Goal: Navigation & Orientation: Find specific page/section

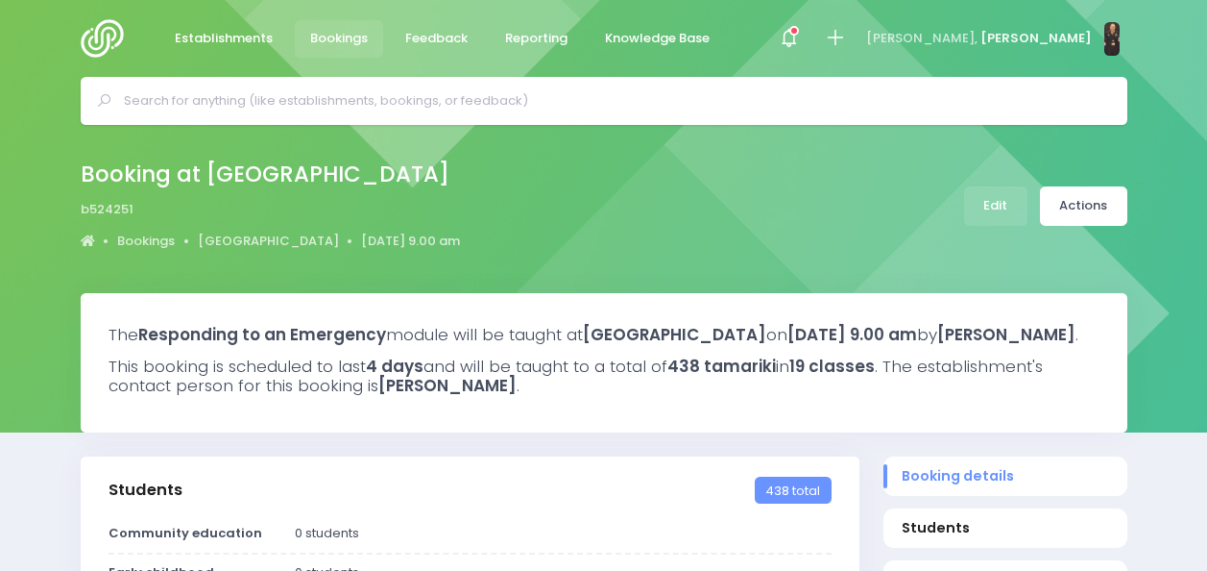
select select "5"
click at [215, 29] on span "Establishments" at bounding box center [224, 38] width 98 height 19
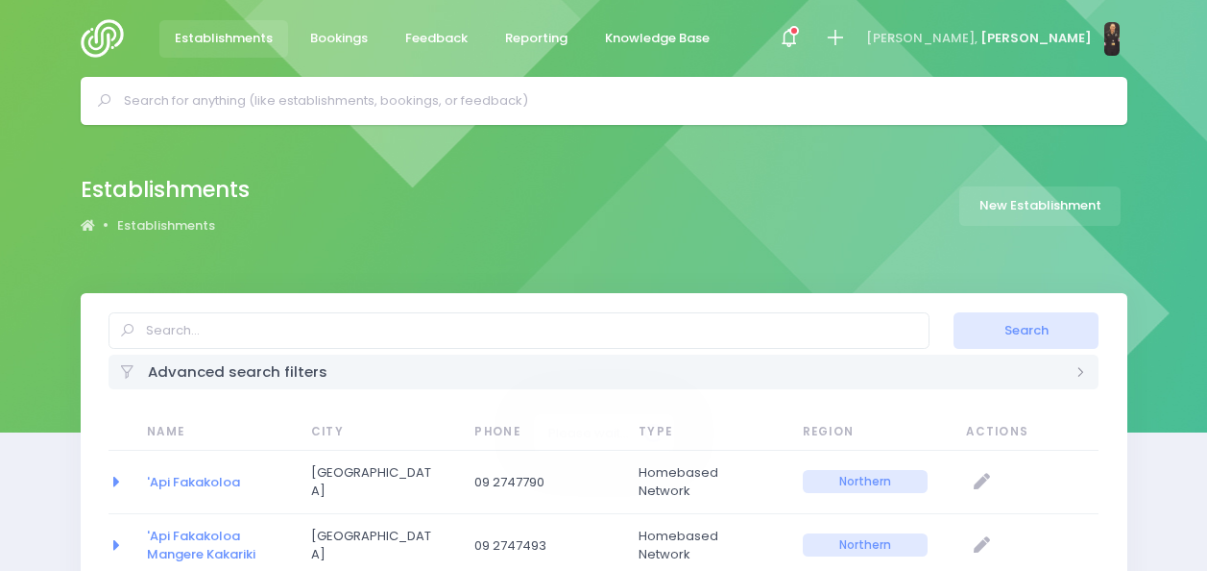
select select "20"
click at [126, 31] on img at bounding box center [108, 38] width 55 height 38
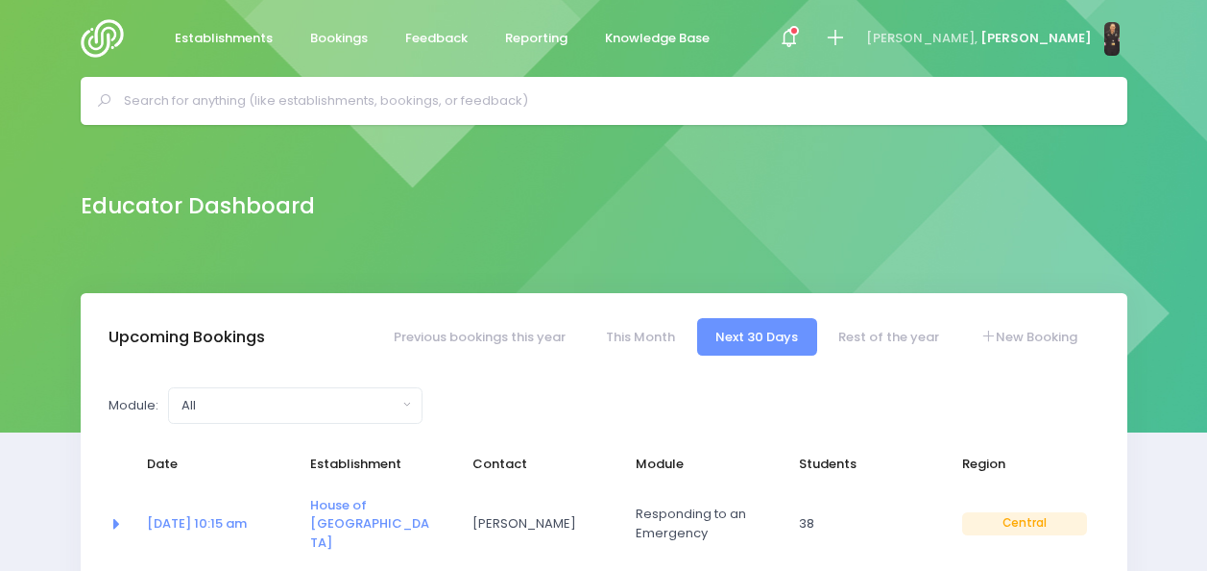
select select "5"
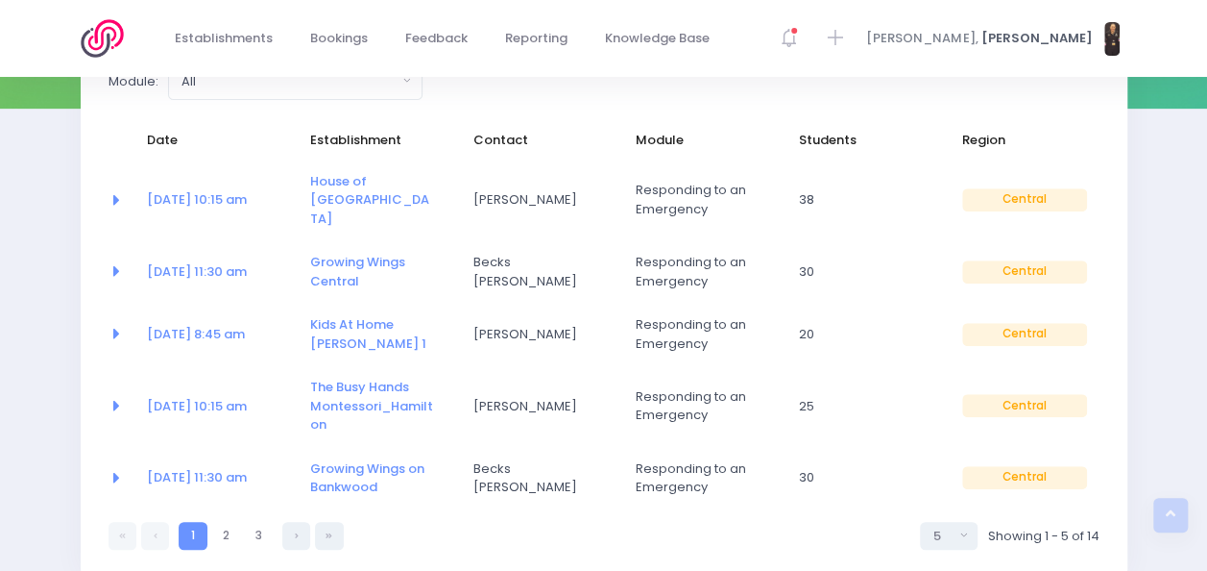
scroll to position [325, 0]
click at [319, 252] on link "Growing Wings Central" at bounding box center [357, 270] width 95 height 37
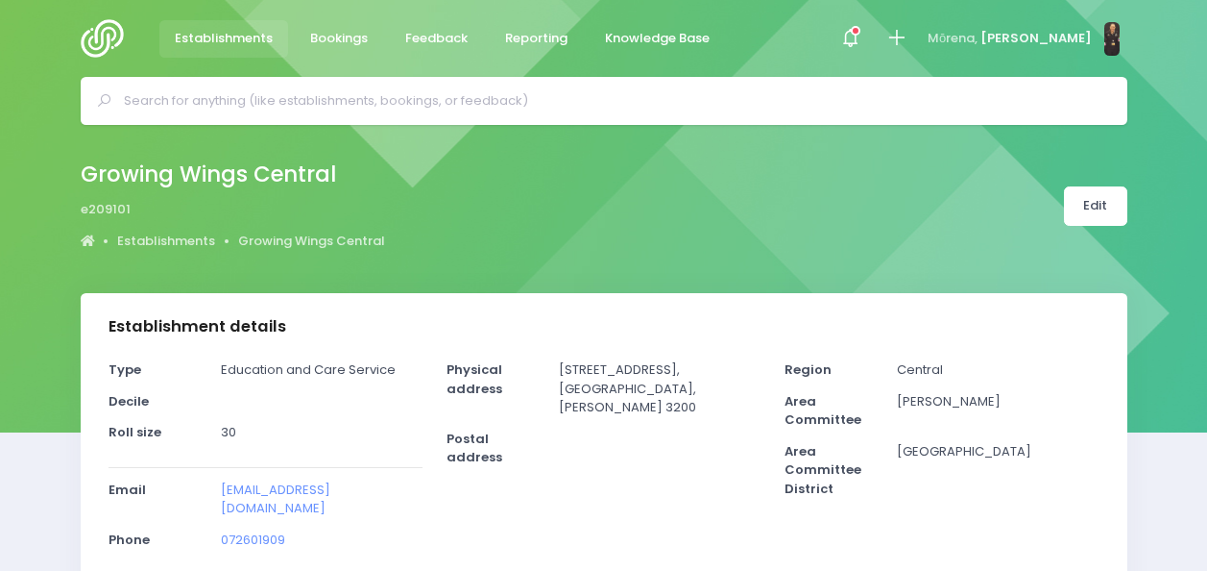
select select "5"
click at [96, 43] on img at bounding box center [108, 38] width 55 height 38
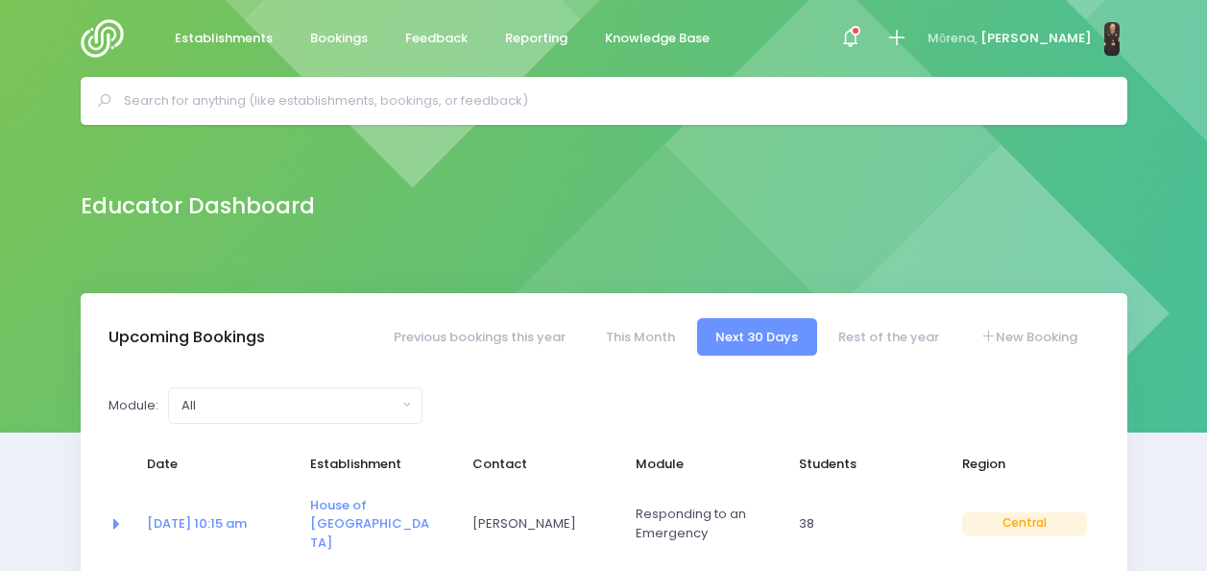
select select "5"
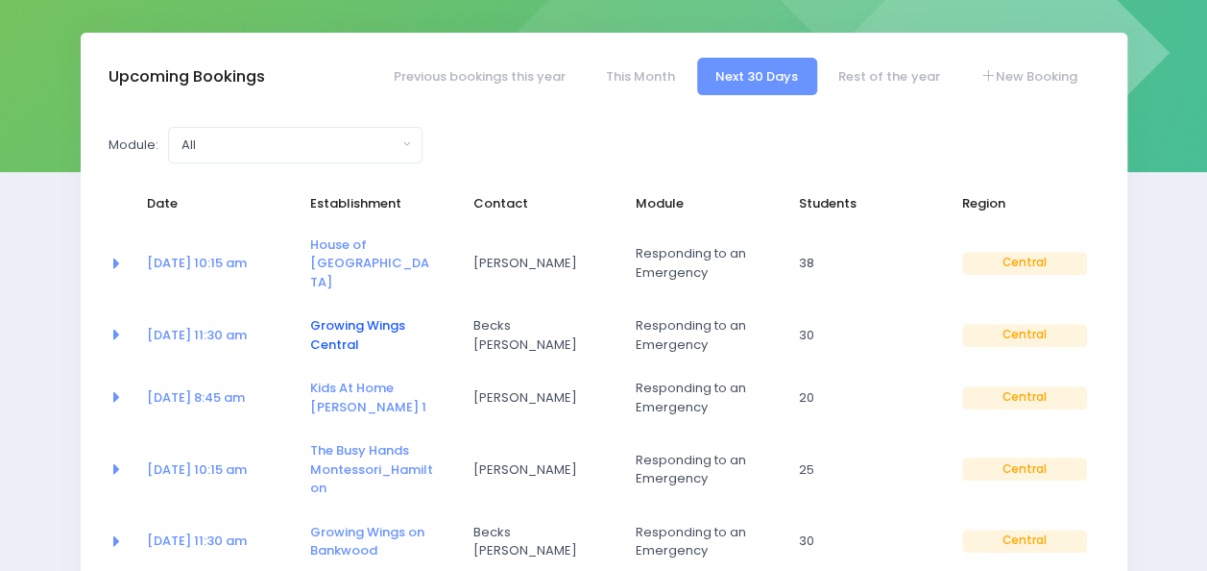
scroll to position [261, 0]
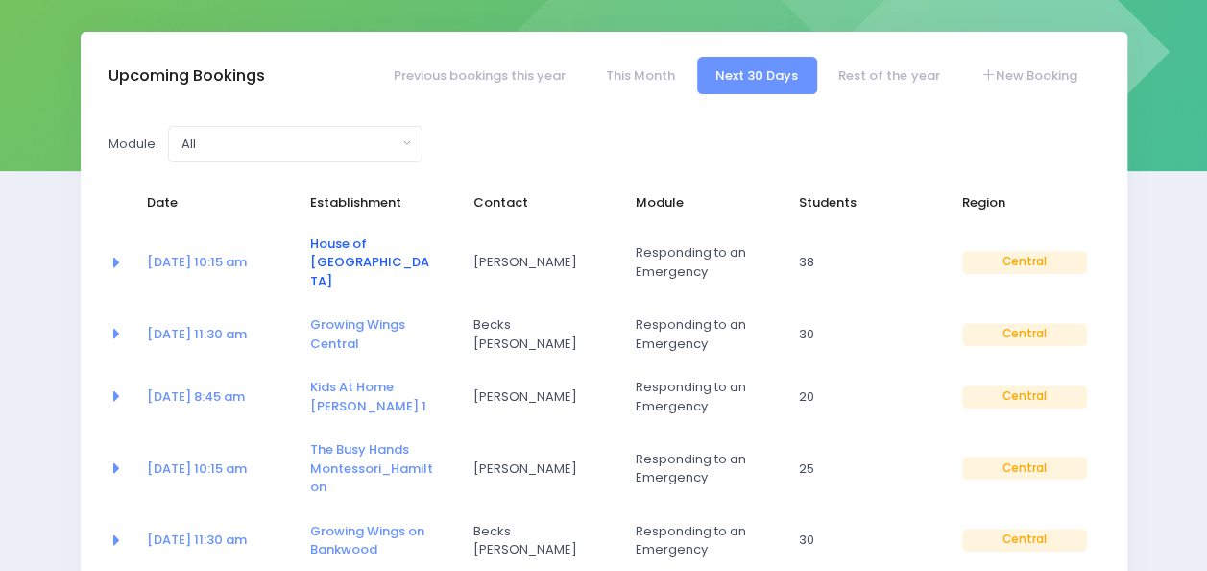
click at [348, 240] on link "House of Wonder Forest Lake" at bounding box center [369, 262] width 119 height 56
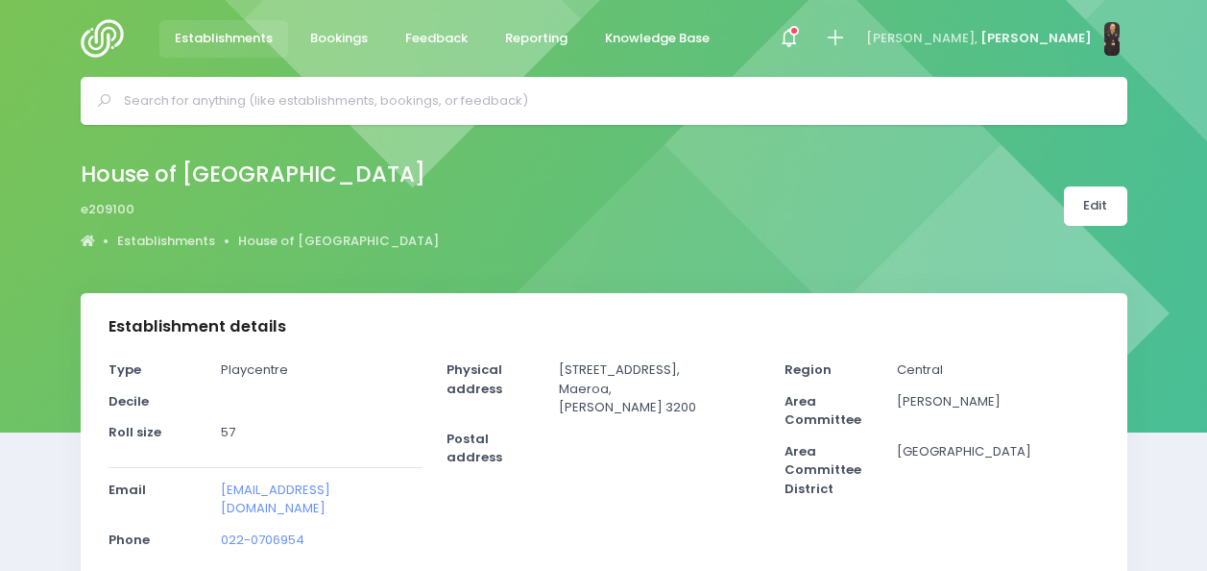
select select "5"
